Goal: Task Accomplishment & Management: Manage account settings

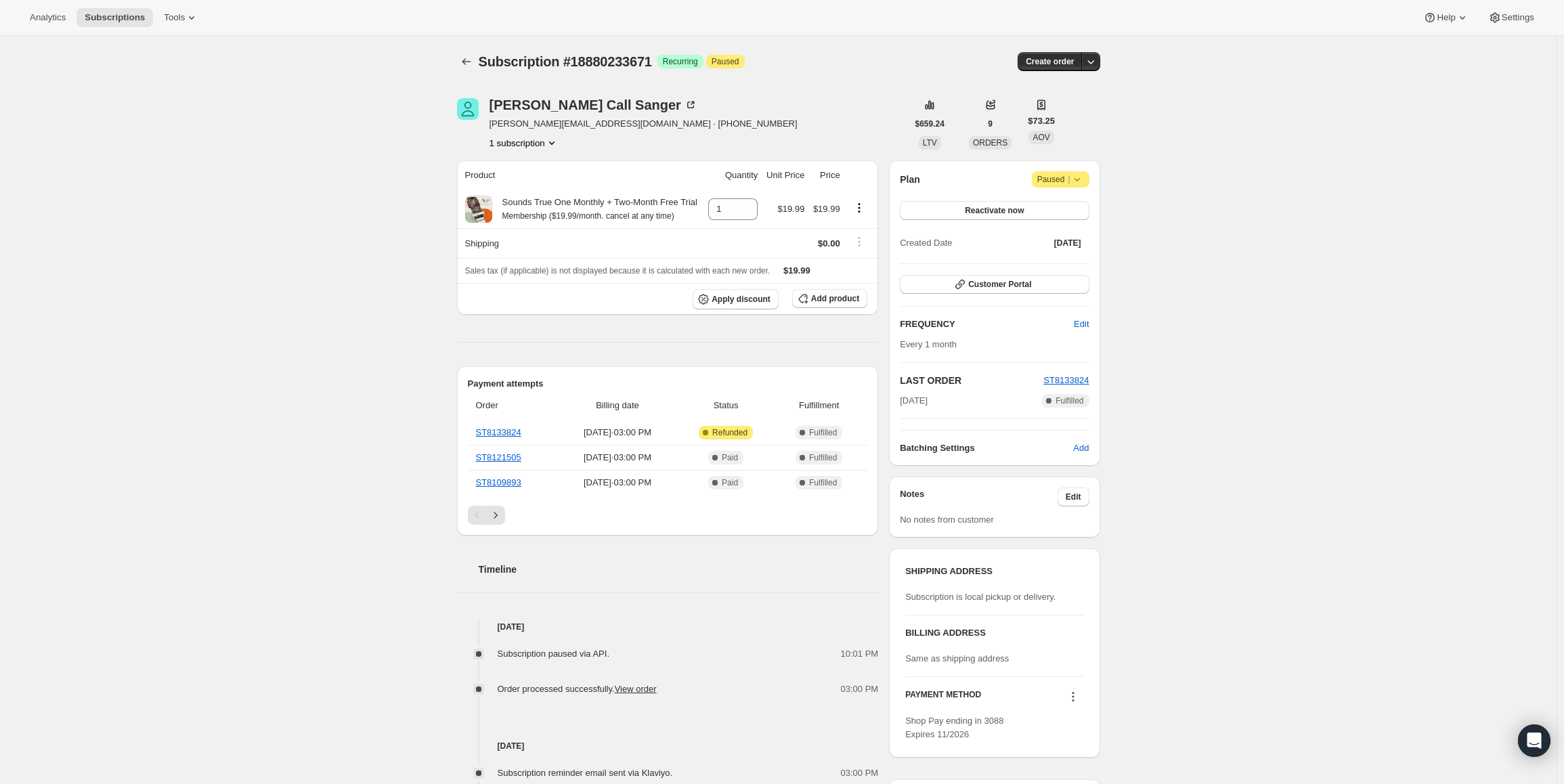
click at [1070, 176] on span "|" at bounding box center [1069, 179] width 2 height 11
click at [1060, 206] on span "Cancel subscription" at bounding box center [1065, 206] width 76 height 10
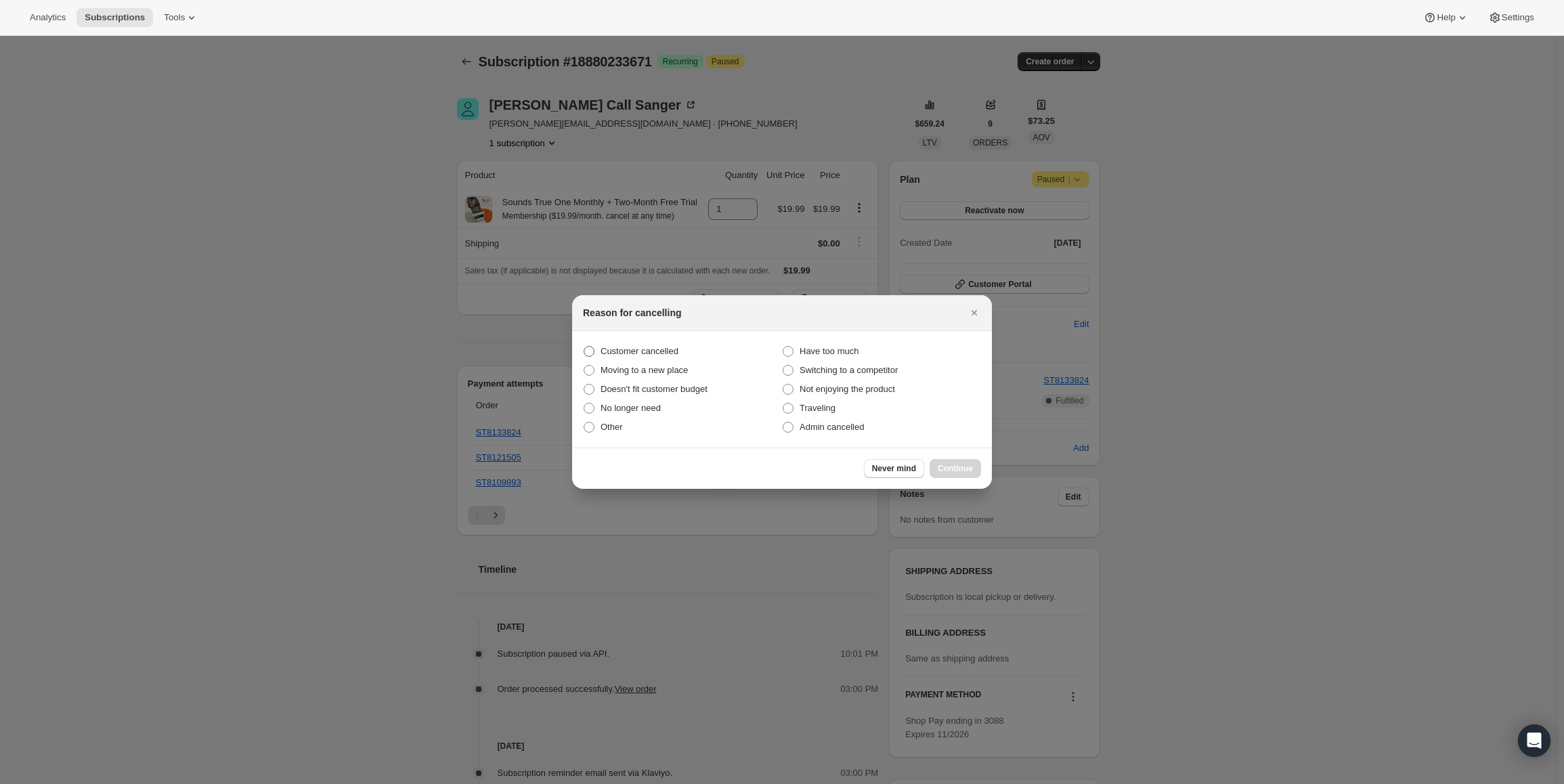
drag, startPoint x: 659, startPoint y: 348, endPoint x: 745, endPoint y: 396, distance: 98.5
click at [659, 348] on span "Customer cancelled" at bounding box center [640, 350] width 78 height 10
click at [585, 347] on input "Customer cancelled" at bounding box center [584, 346] width 1 height 1
radio input "true"
click at [958, 467] on span "Continue" at bounding box center [955, 468] width 35 height 11
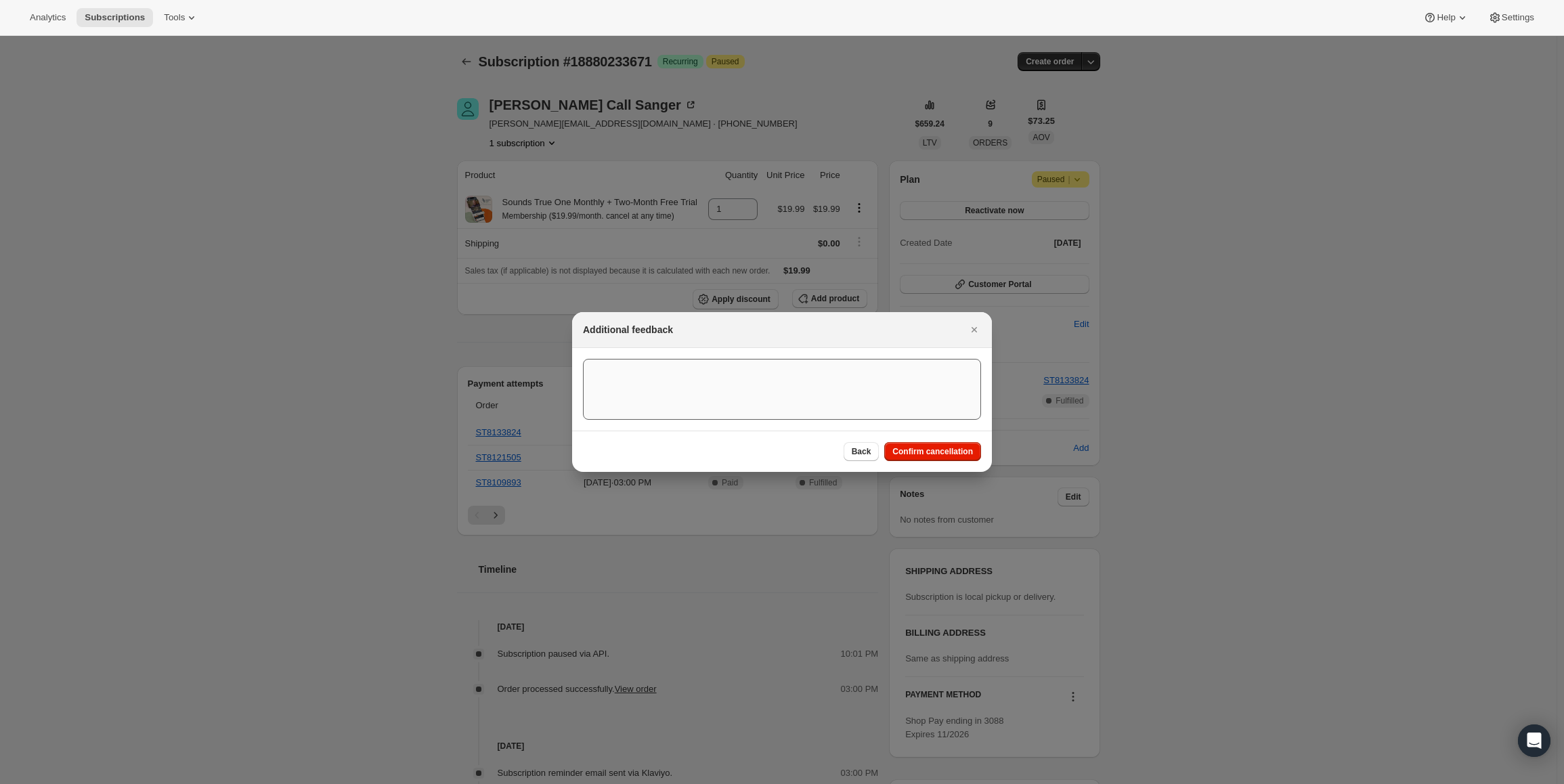
drag, startPoint x: 947, startPoint y: 456, endPoint x: 929, endPoint y: 436, distance: 26.9
click at [946, 455] on span "Confirm cancellation" at bounding box center [932, 451] width 81 height 11
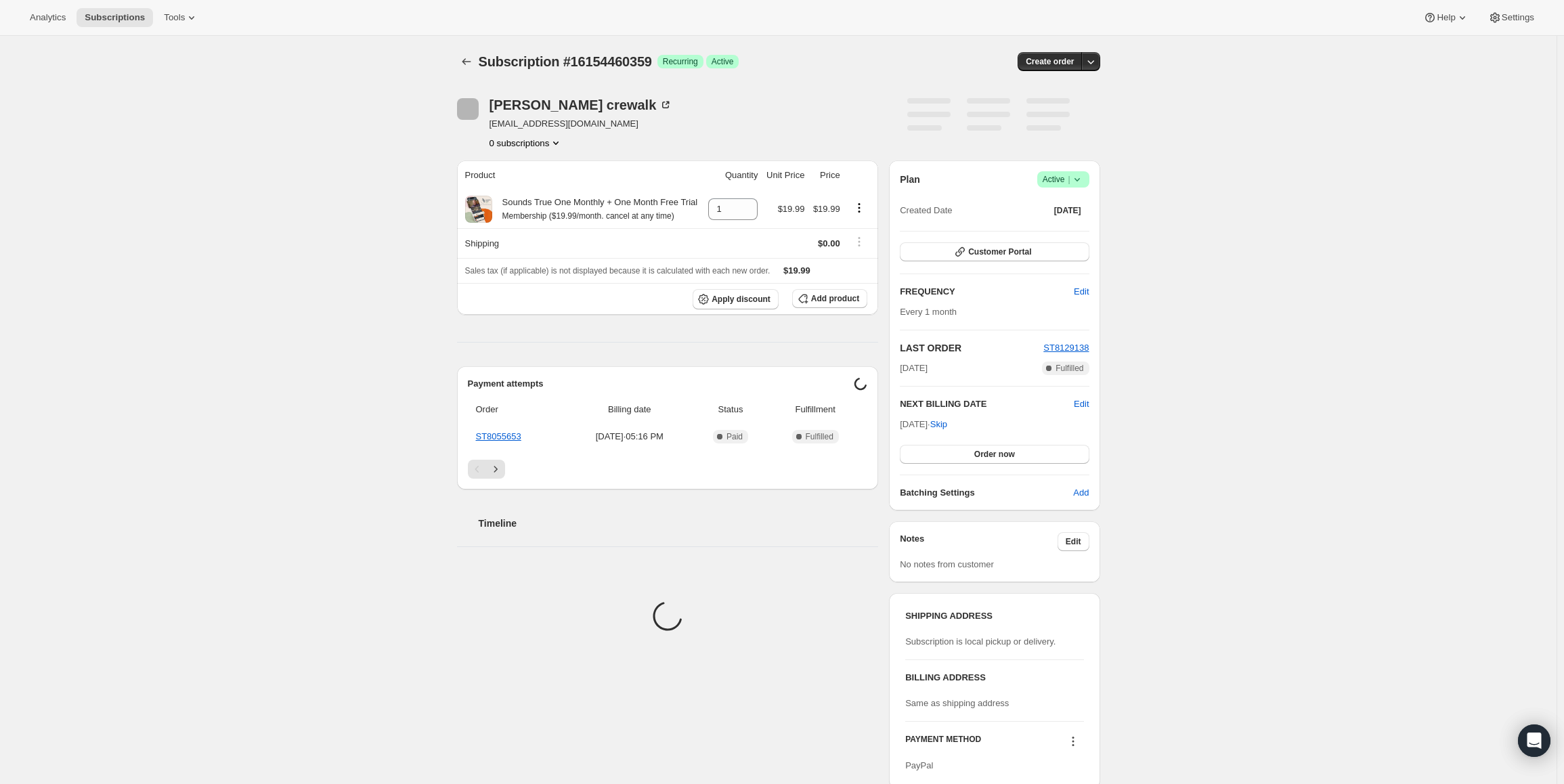
click at [1064, 182] on span "Active |" at bounding box center [1064, 179] width 42 height 13
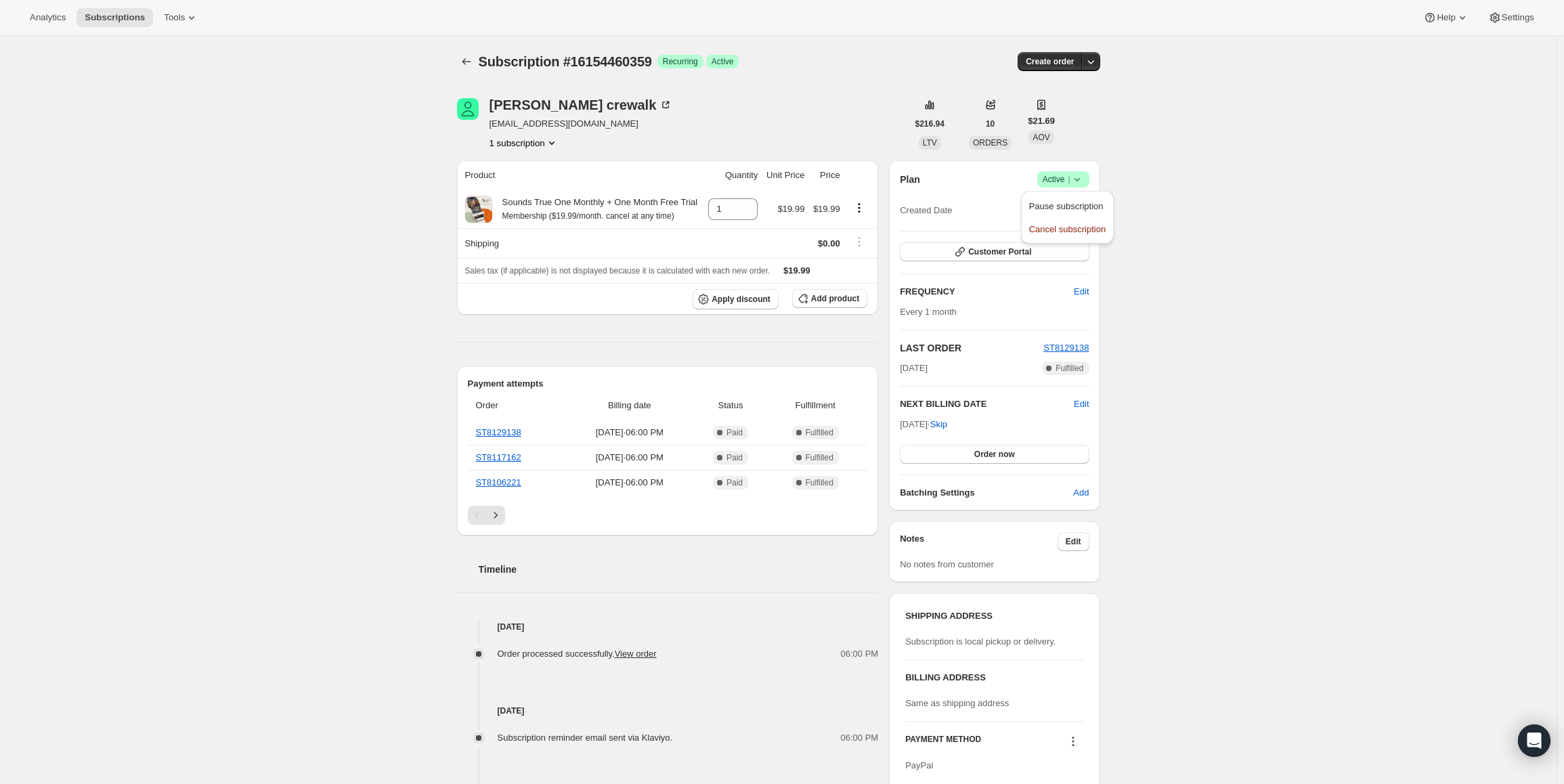
drag, startPoint x: 905, startPoint y: 422, endPoint x: 950, endPoint y: 424, distance: 45.0
click at [947, 425] on span "Oct 17, 2025 · Skip" at bounding box center [923, 423] width 47 height 10
copy span "Oct 17, 2025"
click at [1068, 170] on div "Plan Success Active | Created Date Mar 17, 2025 Customer Portal FREQUENCY Edit …" at bounding box center [994, 335] width 210 height 350
click at [1066, 184] on span "Active |" at bounding box center [1064, 179] width 42 height 13
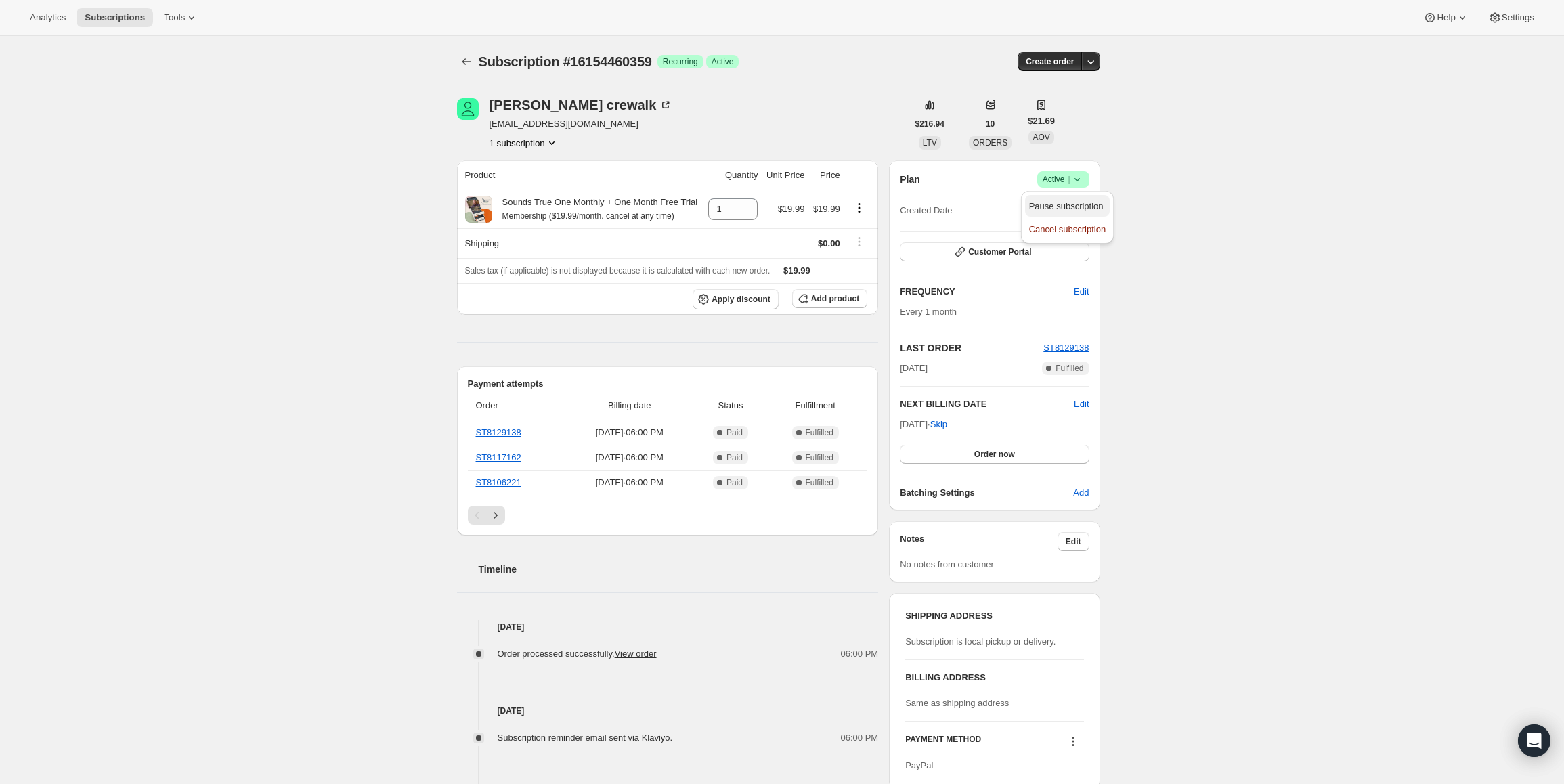
click at [1051, 204] on span "Pause subscription" at bounding box center [1066, 206] width 75 height 10
drag, startPoint x: 950, startPoint y: 423, endPoint x: 892, endPoint y: 419, distance: 58.1
click at [892, 419] on div "Lisa Barrientos lmp.lisab@gmail.com · +12533040467 1 subscription $365.21 LTV 9…" at bounding box center [773, 557] width 654 height 962
copy span "Oct 26, 2025"
click at [1071, 186] on span "Success Active |" at bounding box center [1063, 179] width 52 height 16
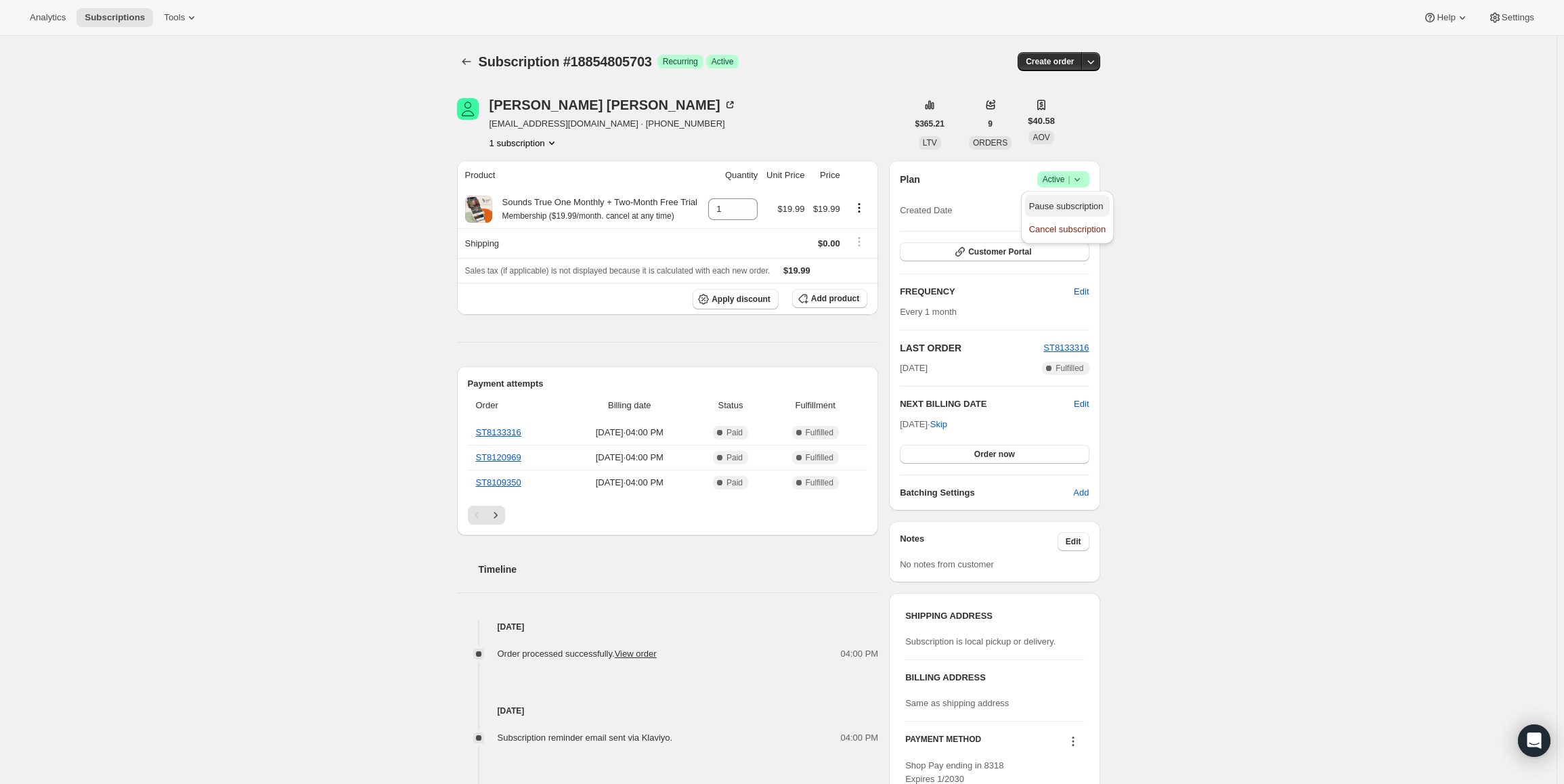
click at [1068, 205] on span "Pause subscription" at bounding box center [1066, 206] width 75 height 10
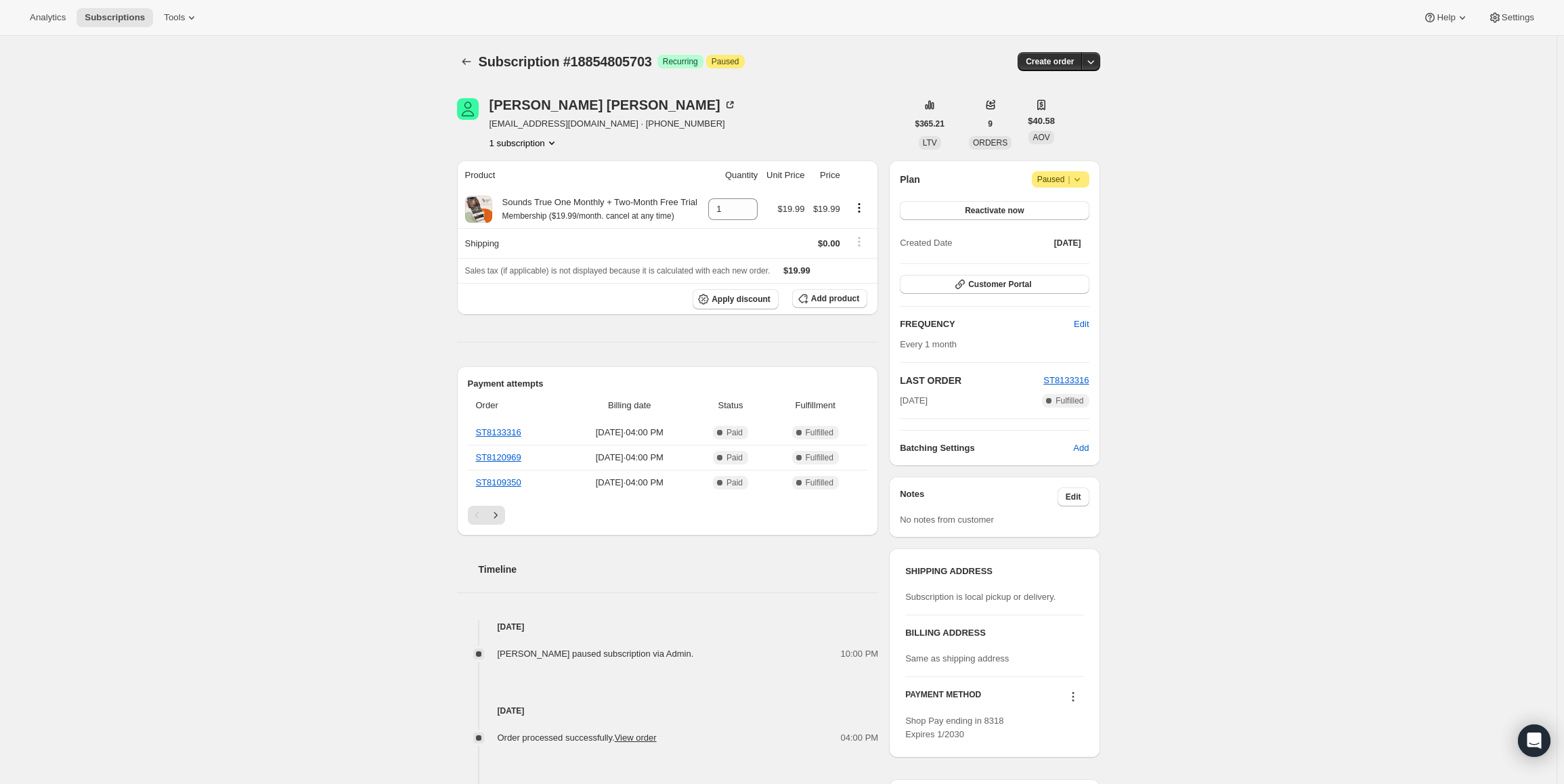
drag, startPoint x: 954, startPoint y: 404, endPoint x: 902, endPoint y: 411, distance: 52.5
click at [902, 411] on div "Plan Attention Paused | Reactivate now Created Date Jun 26, 2025 Customer Porta…" at bounding box center [994, 313] width 210 height 305
copy span "Sep 26, 2025"
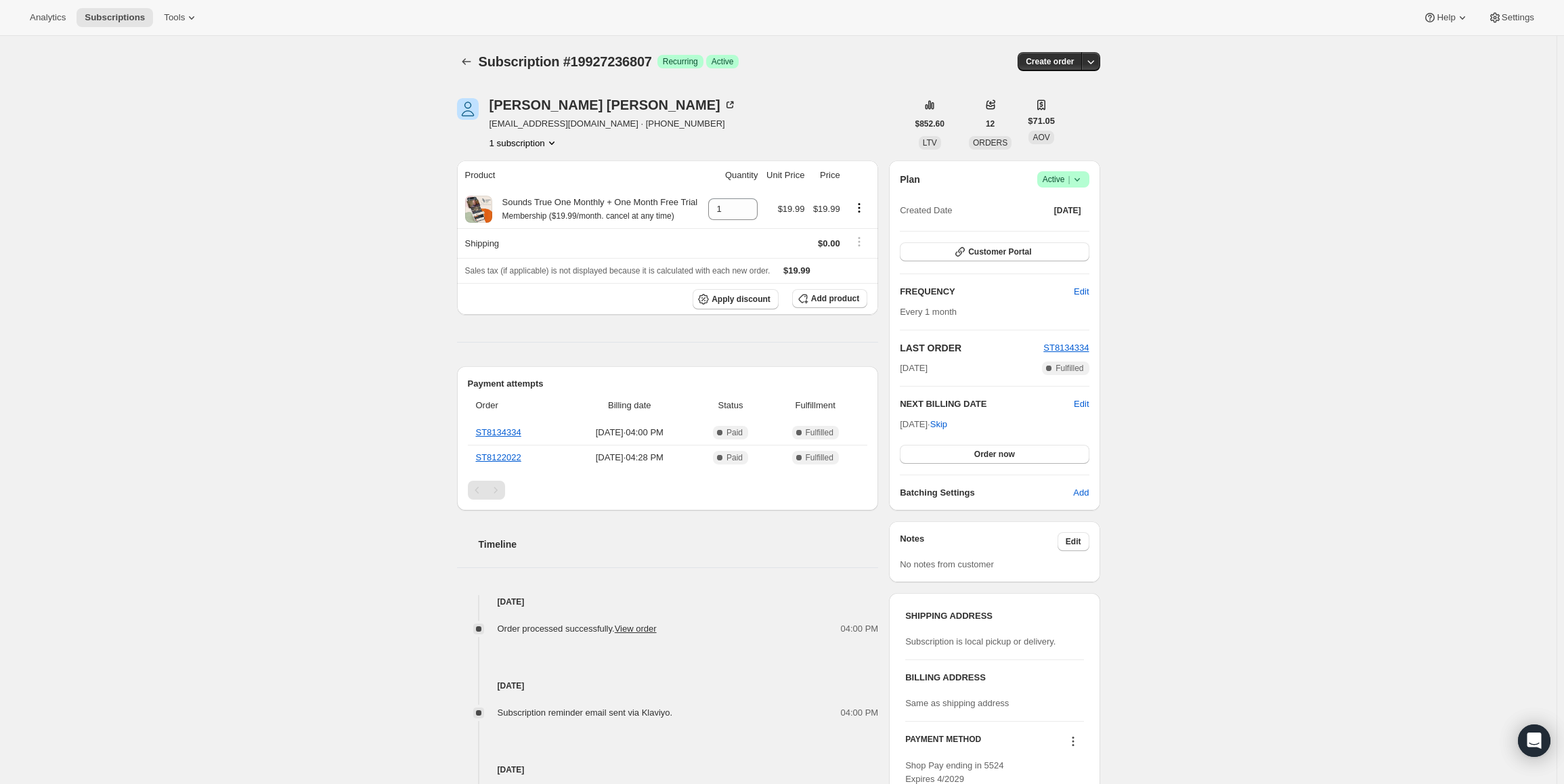
click at [1084, 179] on icon at bounding box center [1077, 179] width 13 height 13
click at [1077, 233] on span "Cancel subscription" at bounding box center [1067, 229] width 76 height 10
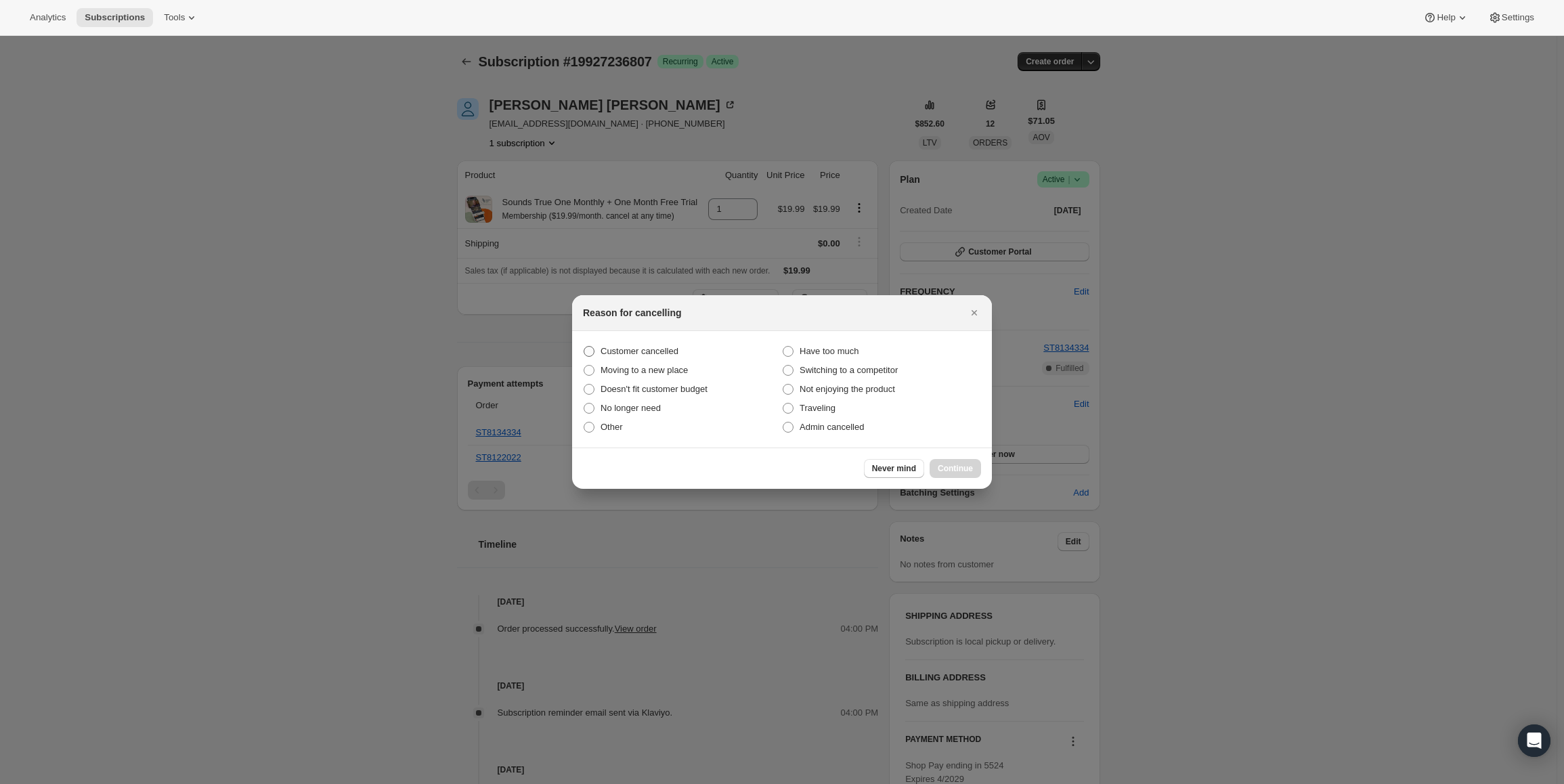
click at [607, 356] on span "Customer cancelled" at bounding box center [640, 350] width 78 height 10
click at [585, 347] on input "Customer cancelled" at bounding box center [584, 346] width 1 height 1
radio input "true"
click at [972, 462] on button "Continue" at bounding box center [955, 468] width 51 height 19
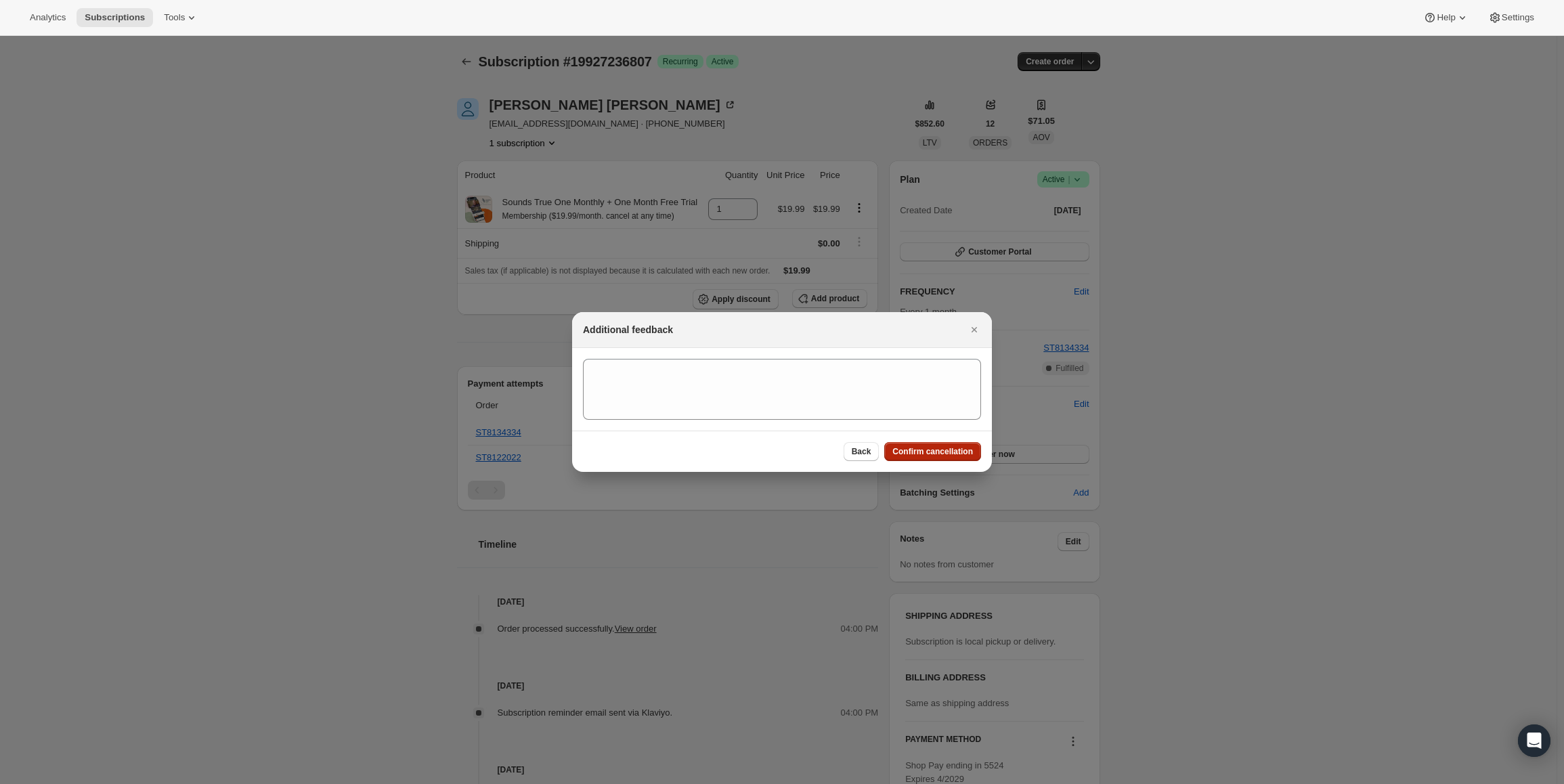
click at [953, 453] on span "Confirm cancellation" at bounding box center [932, 451] width 81 height 11
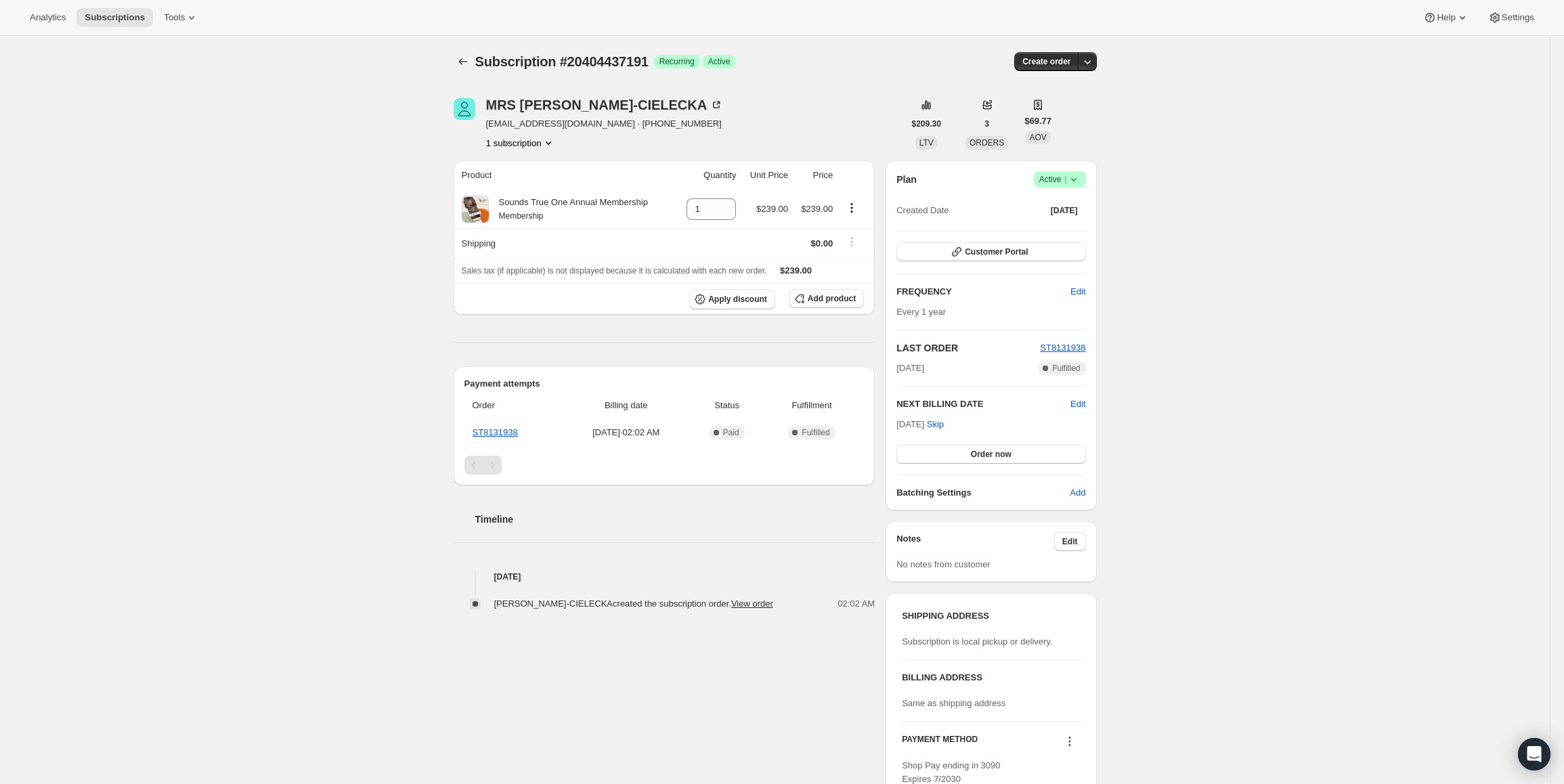
click at [1066, 184] on span "|" at bounding box center [1065, 179] width 2 height 11
click at [1037, 230] on span "Cancel subscription" at bounding box center [1064, 229] width 76 height 10
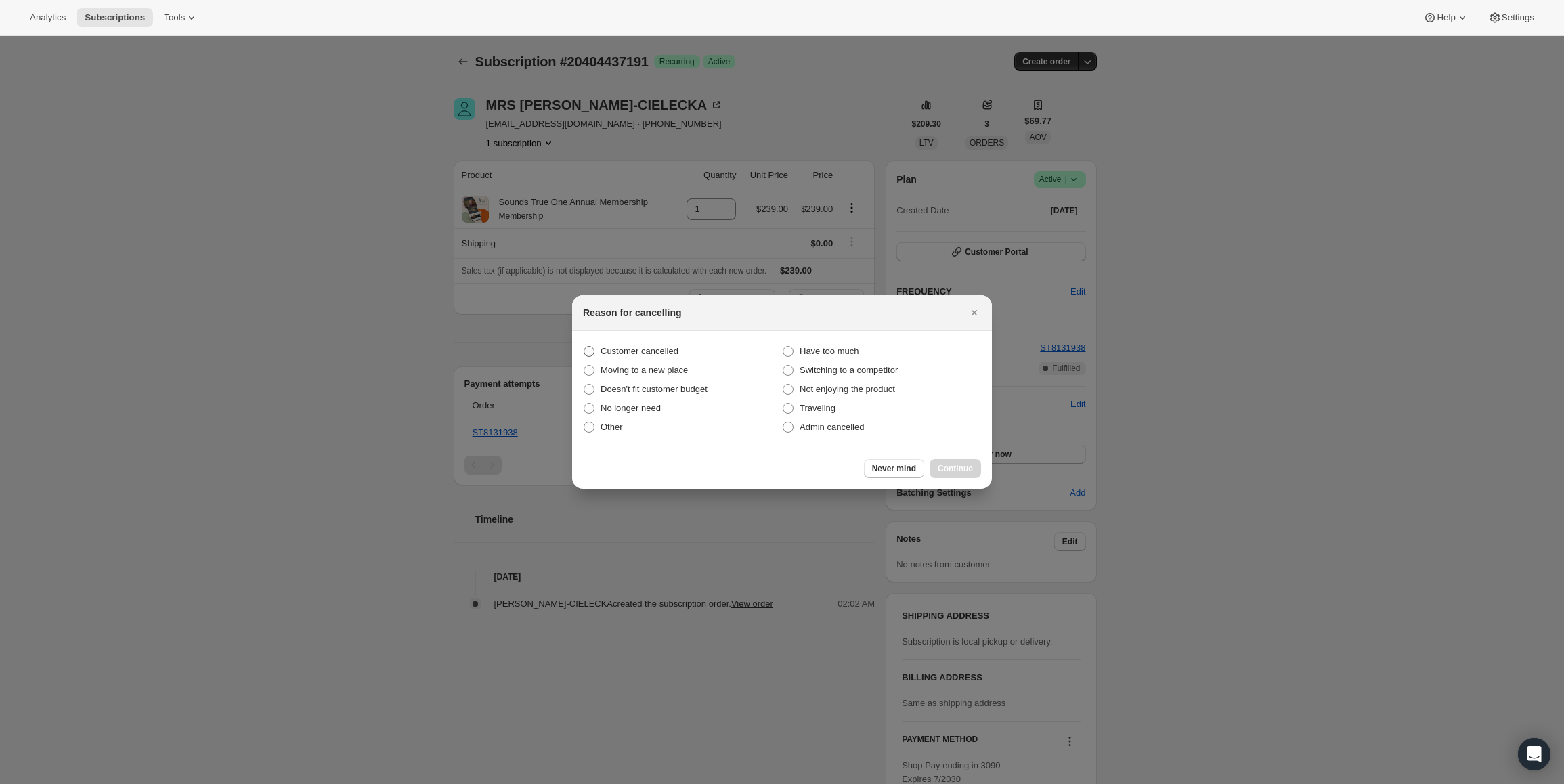
click at [618, 349] on span "Customer cancelled" at bounding box center [640, 350] width 78 height 10
click at [585, 347] on input "Customer cancelled" at bounding box center [584, 346] width 1 height 1
radio input "true"
click at [929, 464] on div "Never mind Continue" at bounding box center [923, 468] width 117 height 19
click at [939, 464] on span "Continue" at bounding box center [955, 468] width 35 height 11
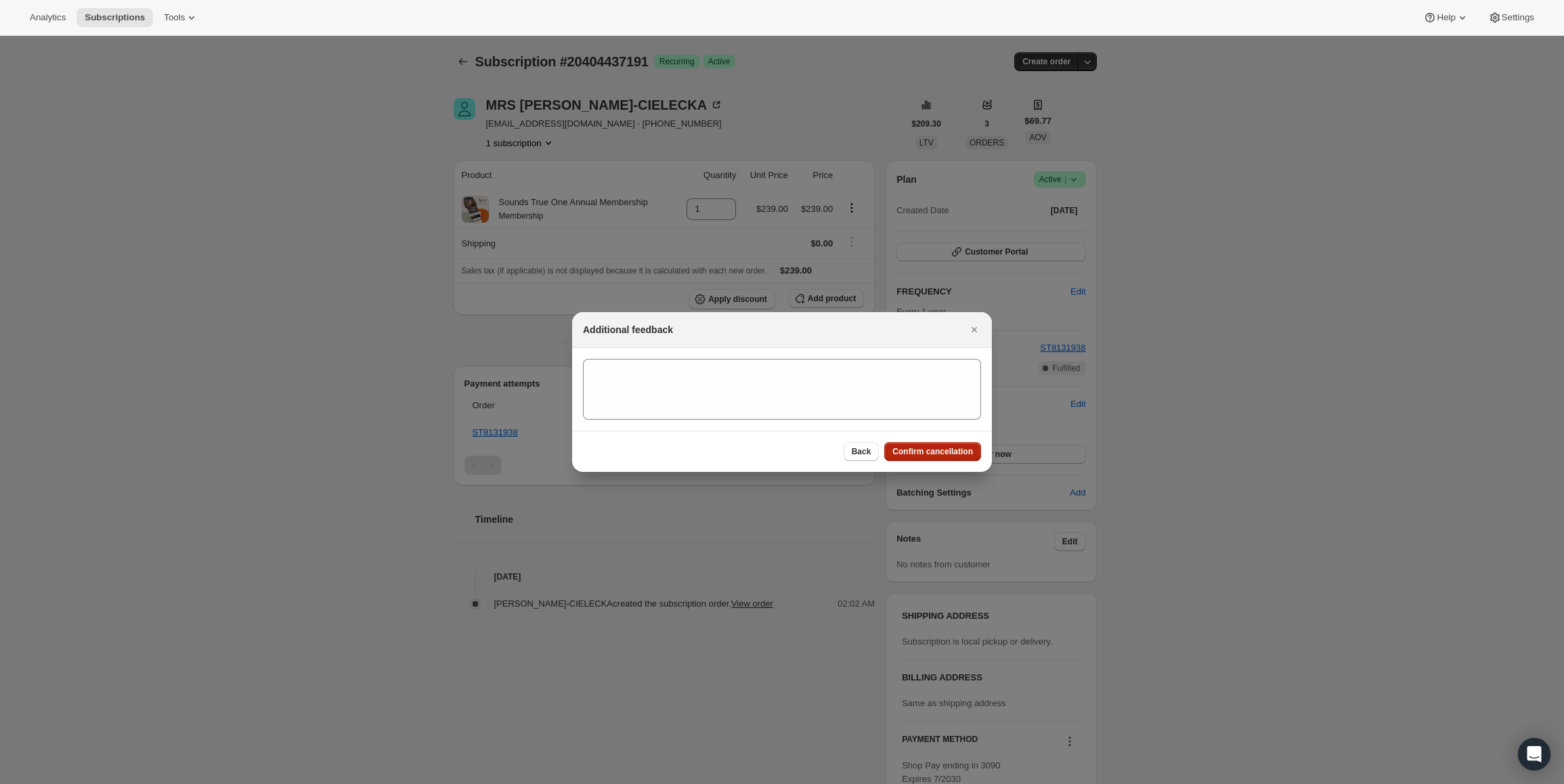
click at [940, 459] on button "Confirm cancellation" at bounding box center [932, 451] width 97 height 19
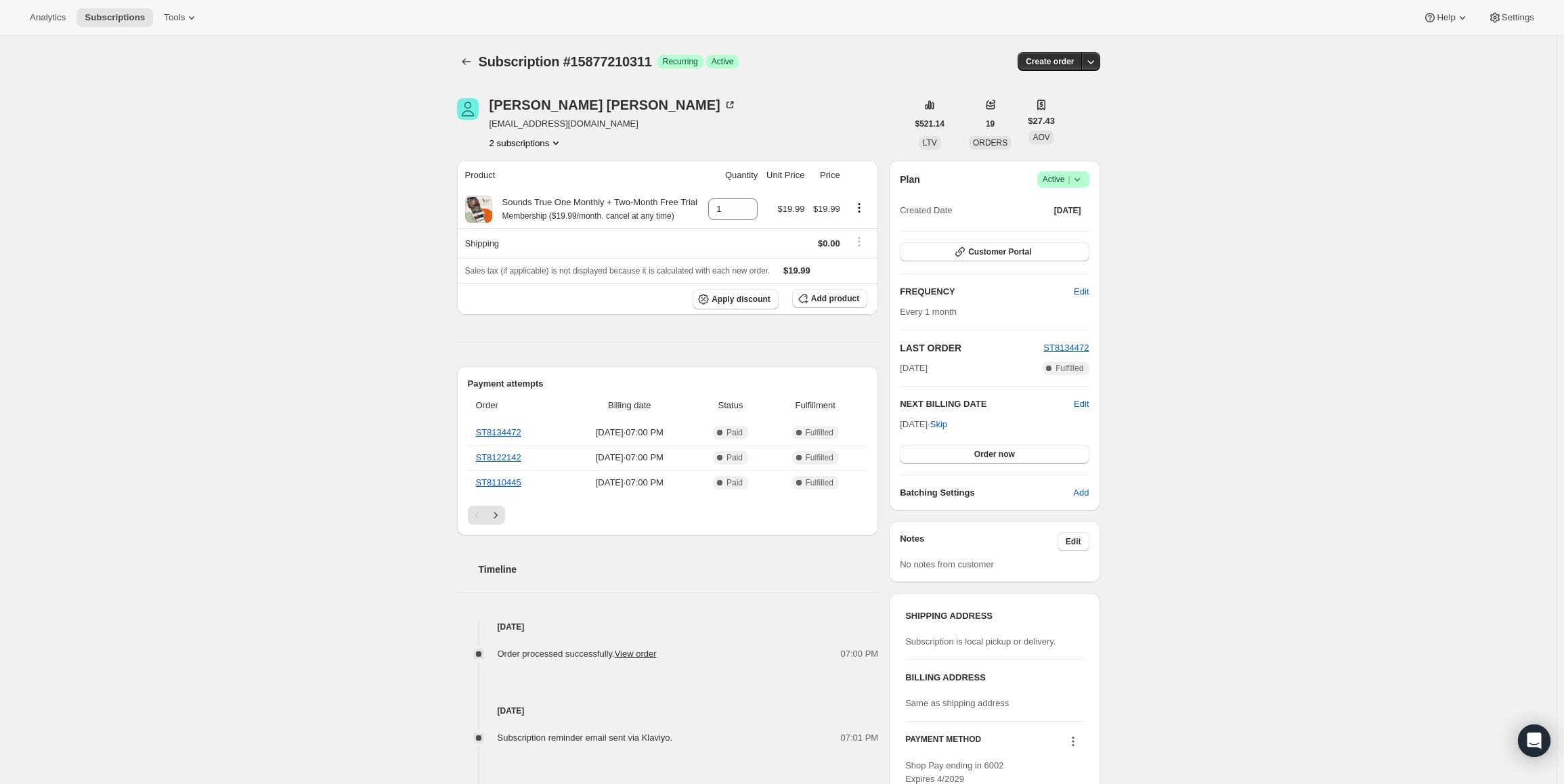
drag, startPoint x: 903, startPoint y: 423, endPoint x: 950, endPoint y: 425, distance: 47.0
click at [947, 425] on span "Oct 28, 2025 · Skip" at bounding box center [923, 423] width 47 height 10
copy span "Oct 28, 2025"
click at [1060, 172] on span "Success Active |" at bounding box center [1063, 179] width 52 height 16
click at [1049, 198] on button "Pause subscription" at bounding box center [1067, 206] width 84 height 21
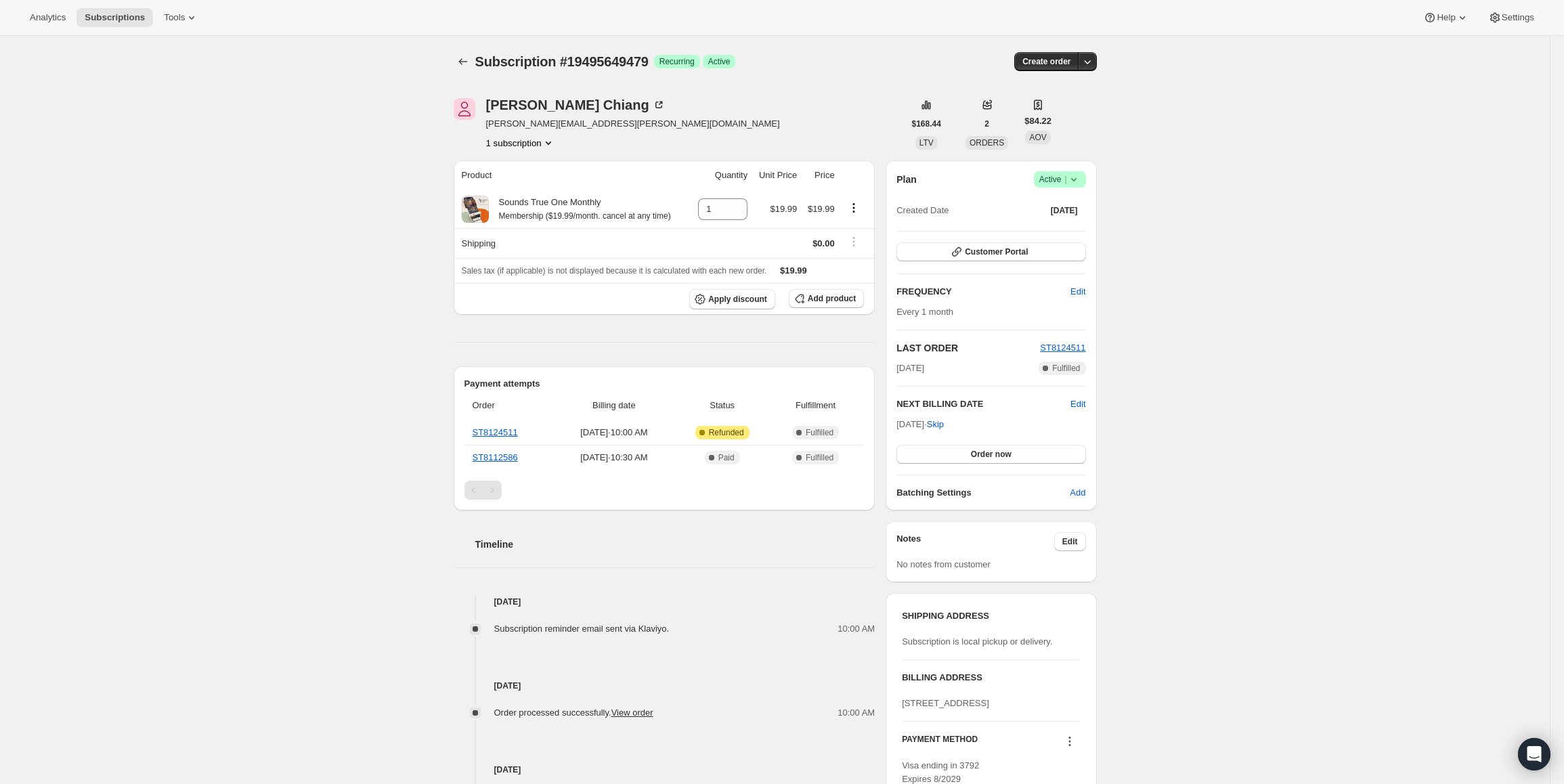
click at [1070, 182] on icon at bounding box center [1073, 179] width 13 height 13
click at [1049, 230] on span "Cancel subscription" at bounding box center [1064, 229] width 76 height 10
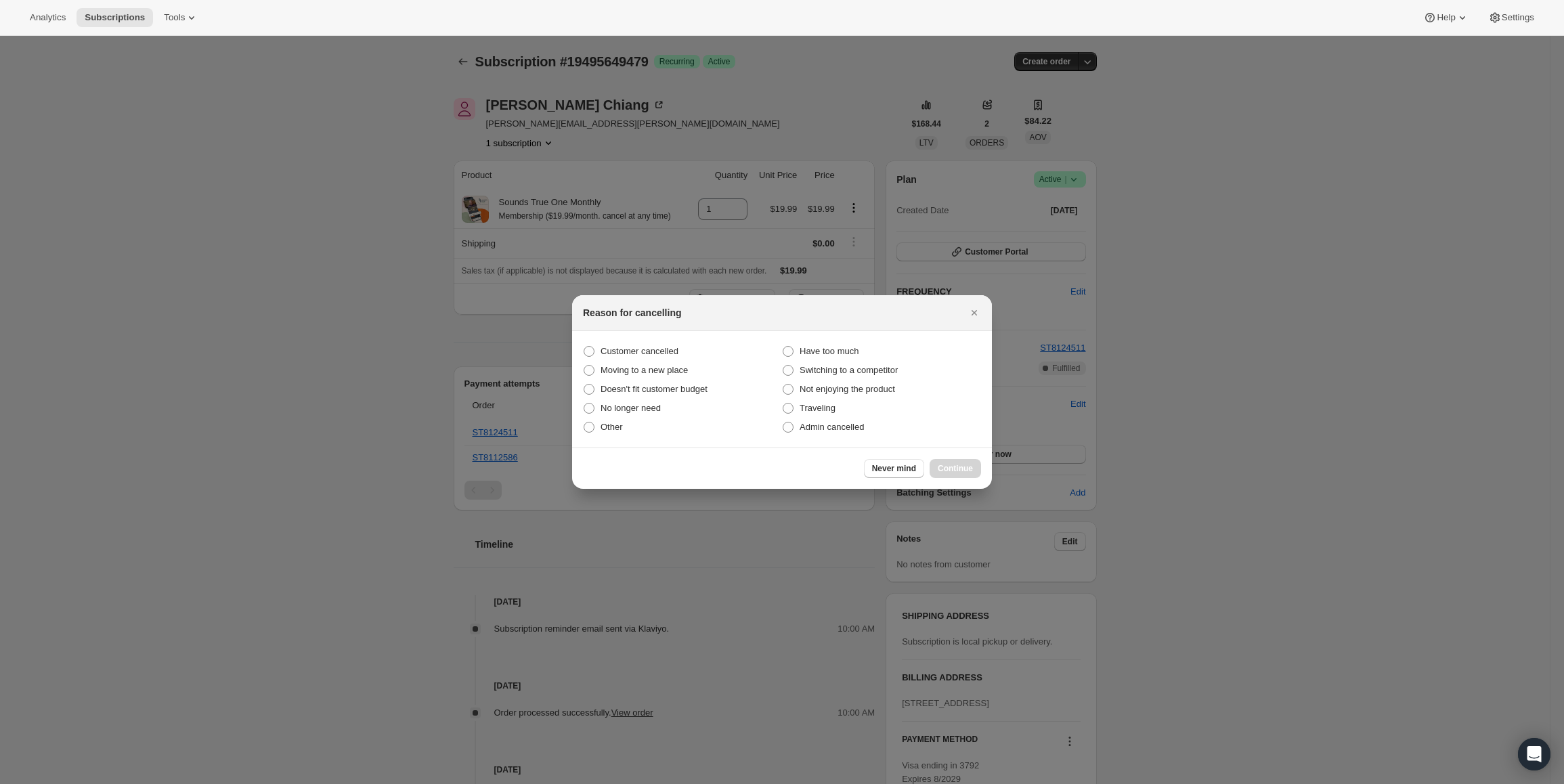
click at [651, 338] on section "Customer cancelled Have too much Moving to a new place Switching to a competito…" at bounding box center [782, 388] width 420 height 116
click at [655, 357] on span "Customer cancelled" at bounding box center [640, 351] width 78 height 13
click at [585, 347] on input "Customer cancelled" at bounding box center [584, 346] width 1 height 1
radio input "true"
click at [933, 456] on div "Never mind Continue" at bounding box center [782, 468] width 420 height 42
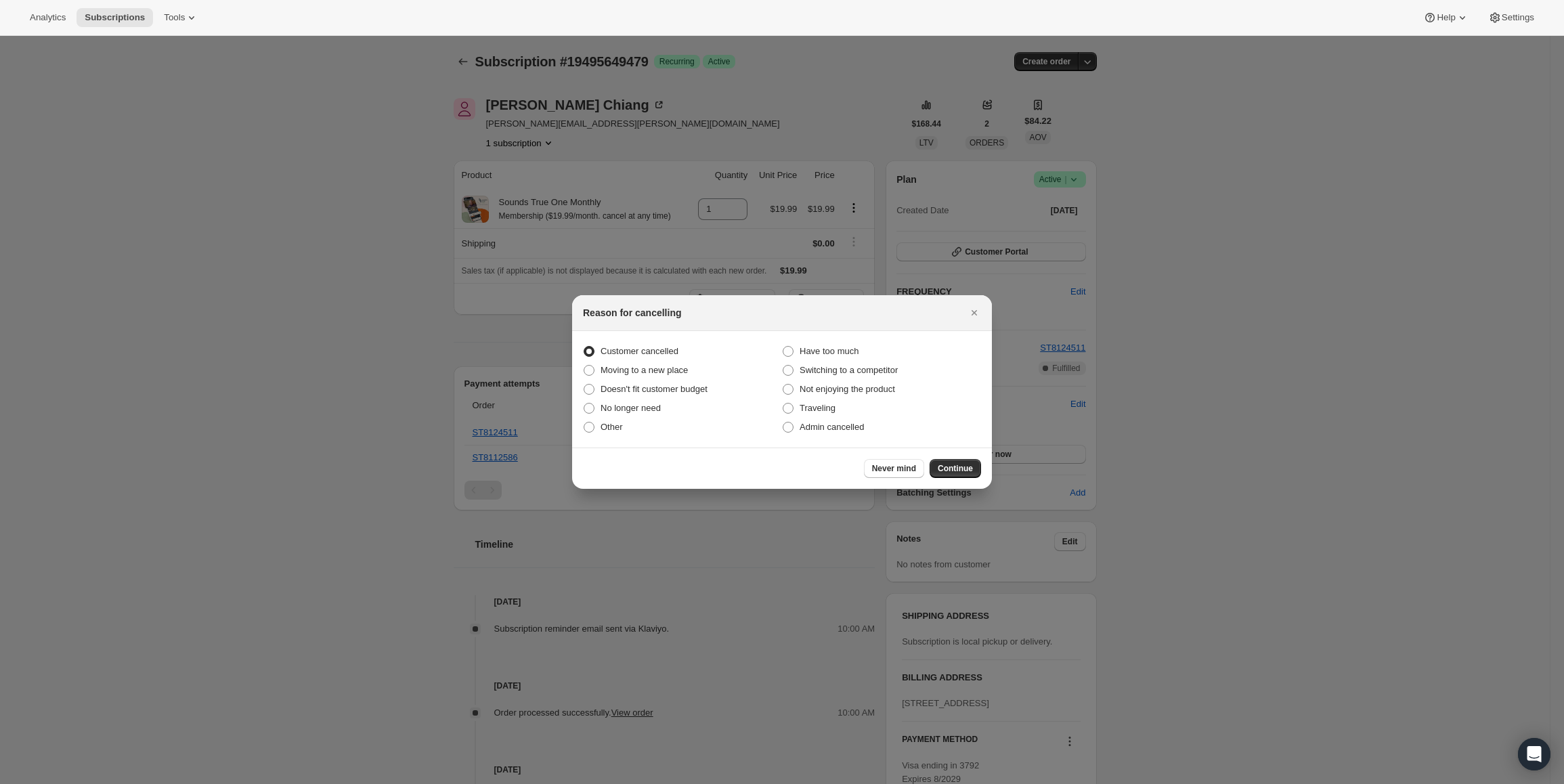
click at [937, 459] on div "Never mind Continue" at bounding box center [782, 468] width 420 height 42
click at [947, 467] on span "Continue" at bounding box center [955, 468] width 35 height 11
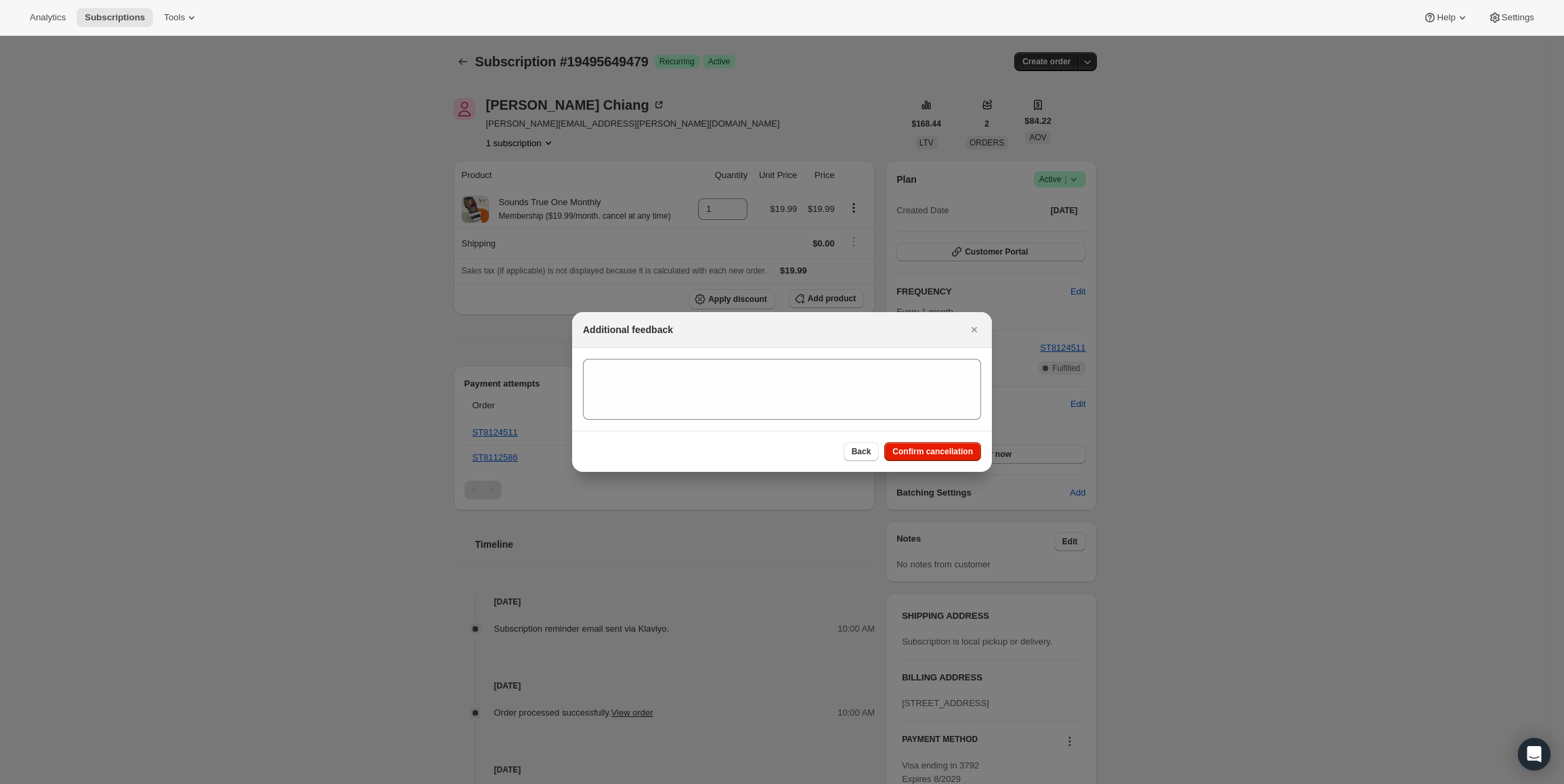
click at [943, 437] on div "Back Confirm cancellation" at bounding box center [782, 451] width 420 height 42
click at [942, 445] on button "Confirm cancellation" at bounding box center [932, 451] width 97 height 19
